Goal: Task Accomplishment & Management: Manage account settings

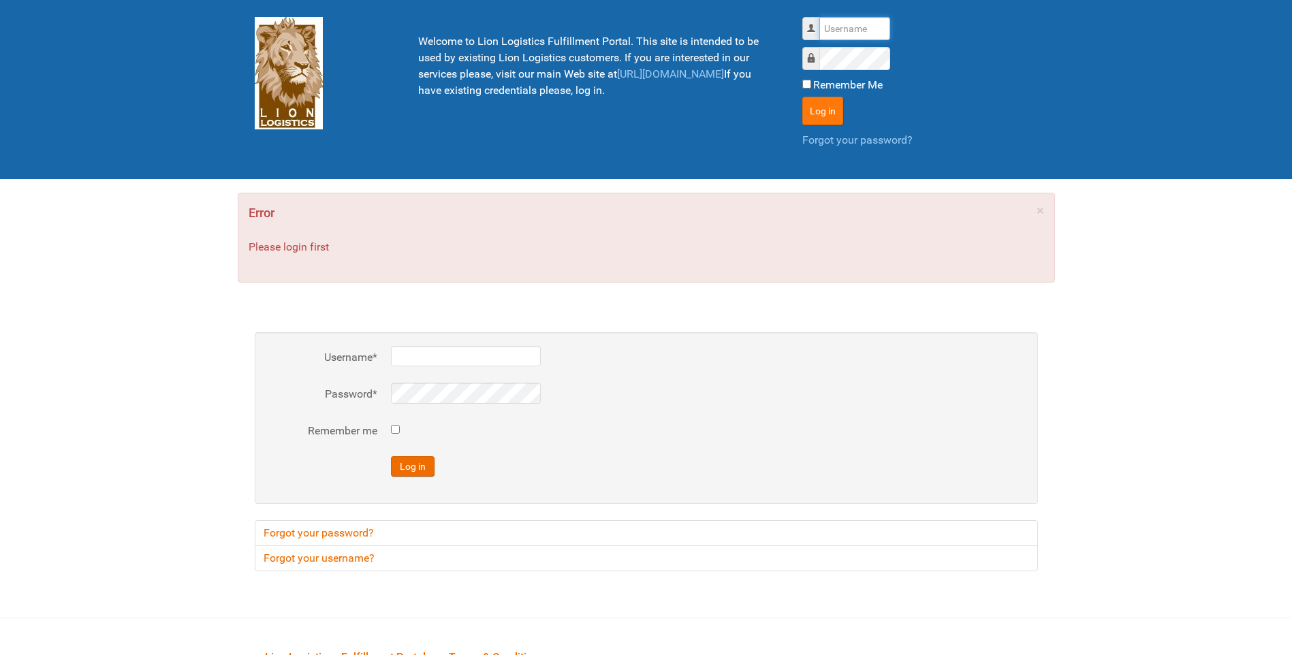
type input "lion"
click at [823, 117] on button "Log in" at bounding box center [822, 111] width 41 height 29
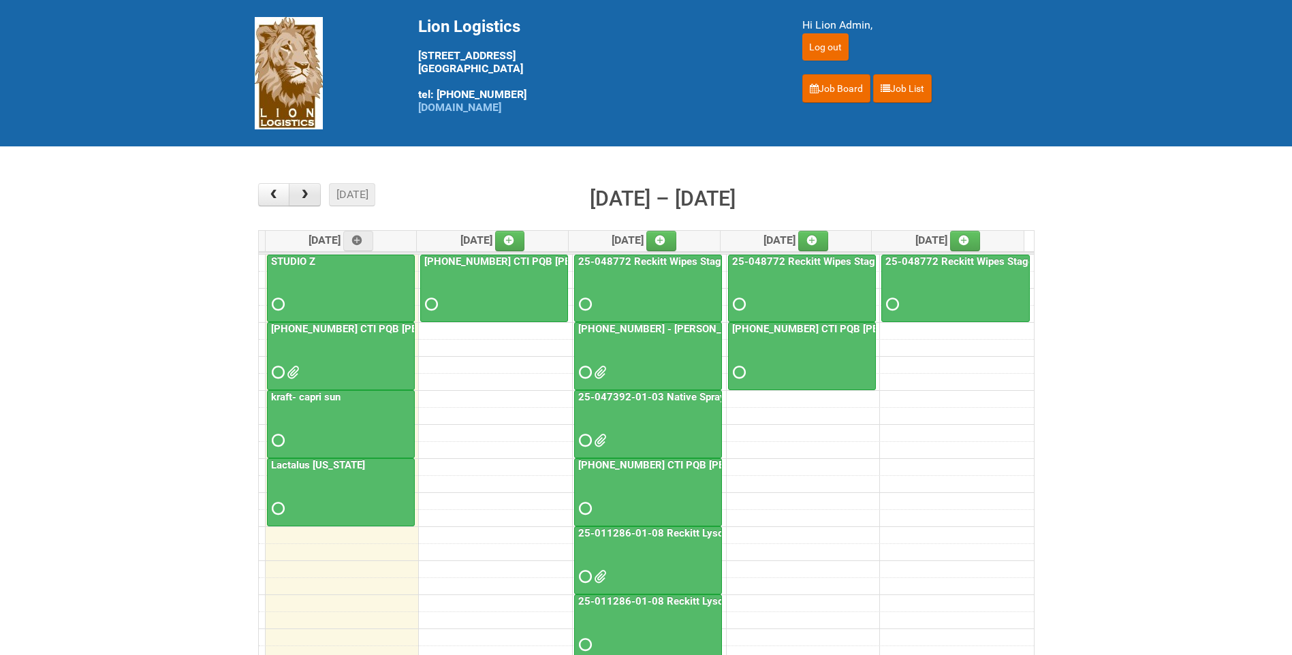
click at [309, 193] on span "button" at bounding box center [304, 194] width 13 height 11
